Goal: Task Accomplishment & Management: Complete application form

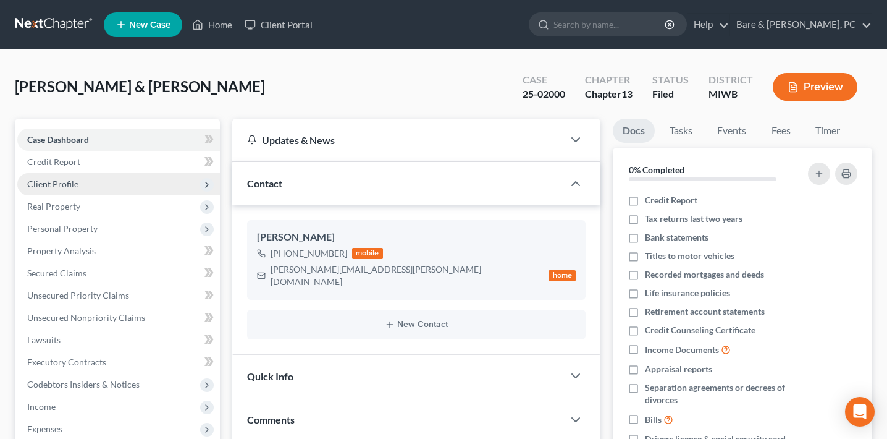
click at [70, 184] on span "Client Profile" at bounding box center [52, 184] width 51 height 11
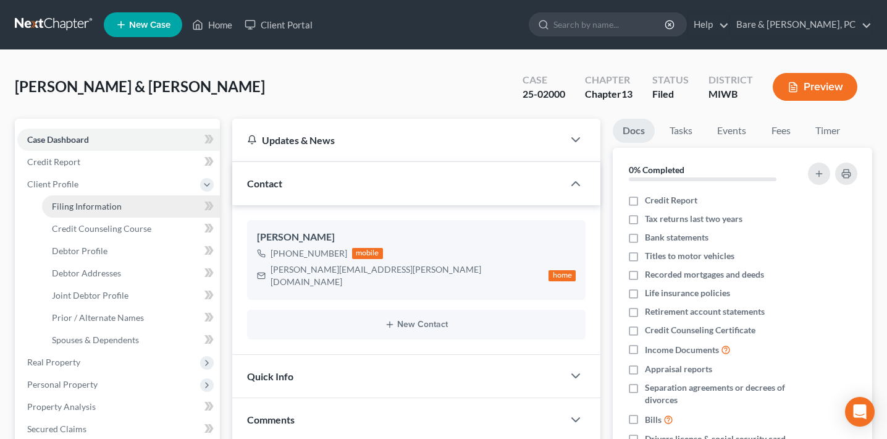
click at [78, 201] on span "Filing Information" at bounding box center [87, 206] width 70 height 11
select select "1"
select select "3"
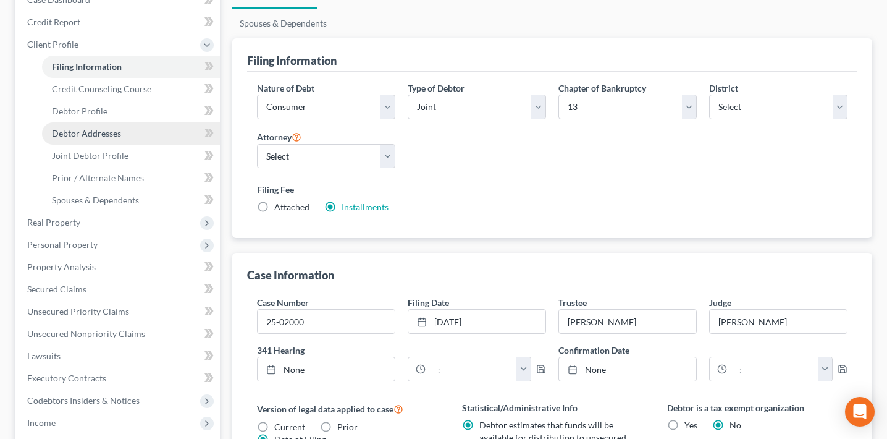
scroll to position [147, 0]
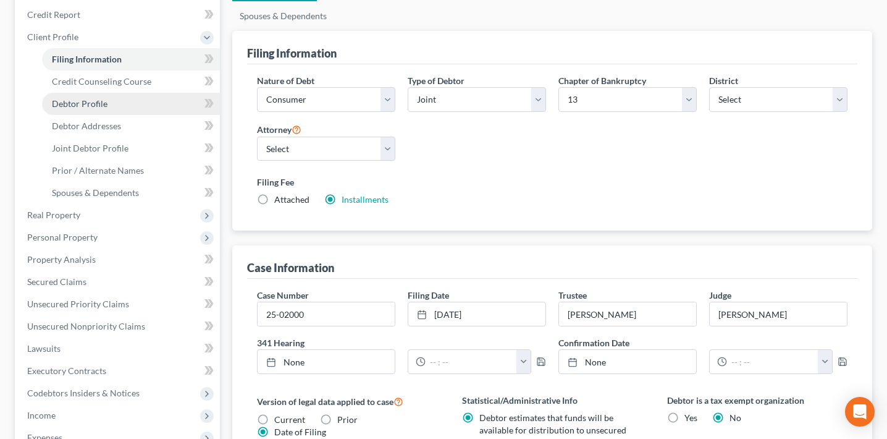
click at [135, 105] on link "Debtor Profile" at bounding box center [131, 104] width 178 height 22
select select "2"
select select "1"
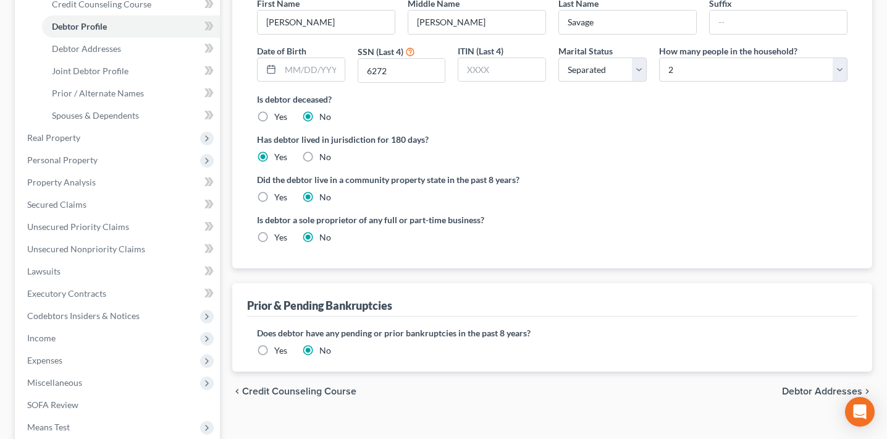
scroll to position [226, 0]
click at [154, 72] on link "Joint Debtor Profile" at bounding box center [131, 70] width 178 height 22
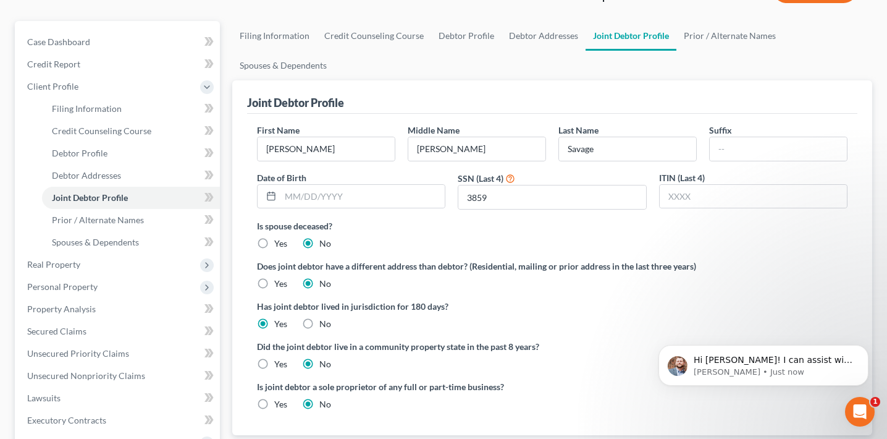
scroll to position [96, 0]
